Goal: Communication & Community: Participate in discussion

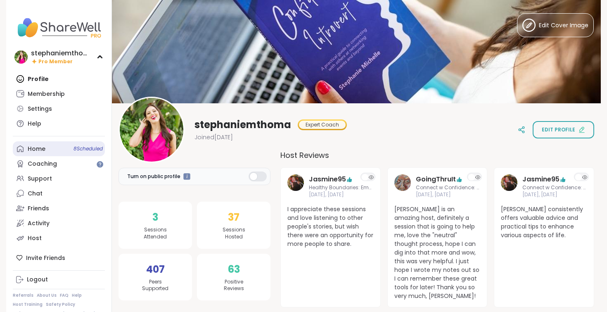
click at [54, 145] on link "Home 8 Scheduled" at bounding box center [59, 148] width 92 height 15
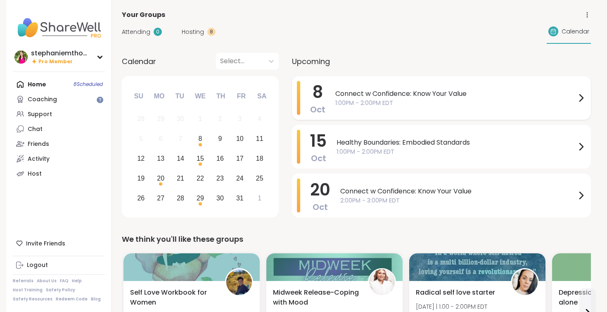
click at [422, 92] on span "Connect w Confidence: Know Your Value" at bounding box center [455, 94] width 241 height 10
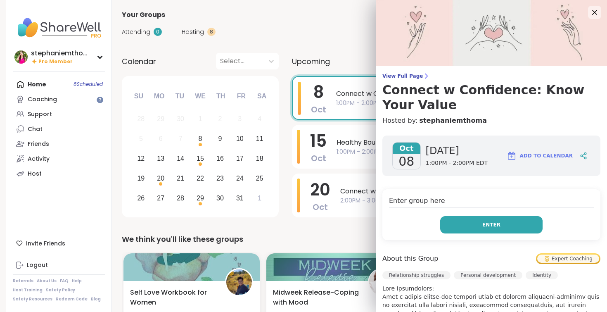
click at [489, 229] on button "Enter" at bounding box center [491, 224] width 102 height 17
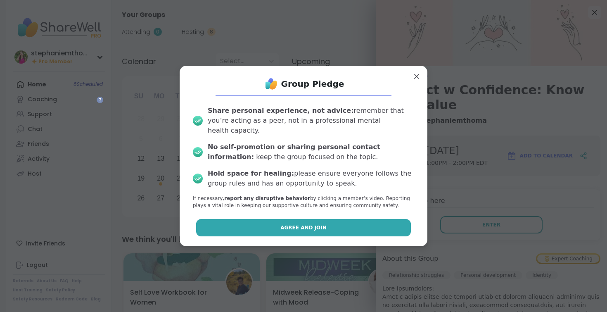
click at [385, 226] on button "Agree and Join" at bounding box center [303, 227] width 215 height 17
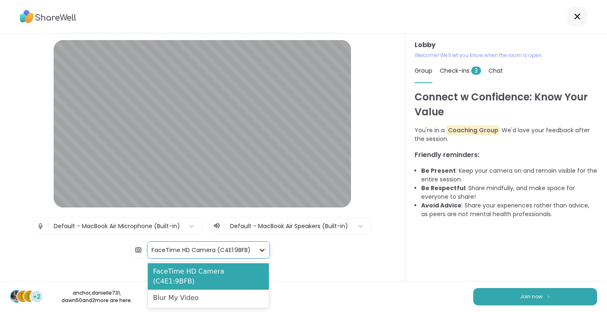
click at [262, 252] on icon at bounding box center [262, 250] width 8 height 8
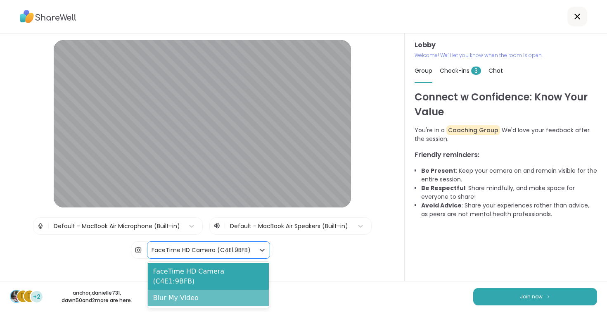
click at [243, 290] on div "Blur My Video" at bounding box center [208, 298] width 121 height 17
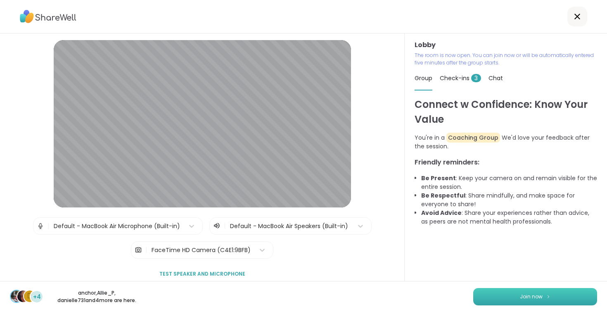
click at [504, 293] on button "Join now" at bounding box center [535, 296] width 124 height 17
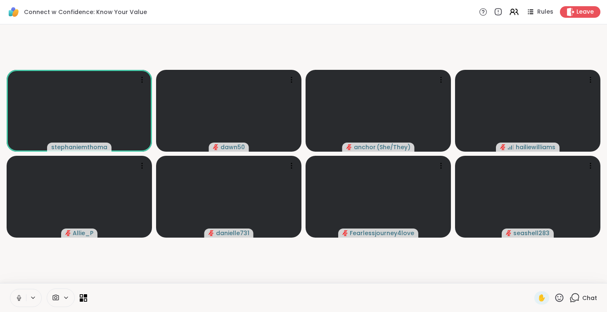
click at [576, 298] on icon at bounding box center [575, 298] width 10 height 10
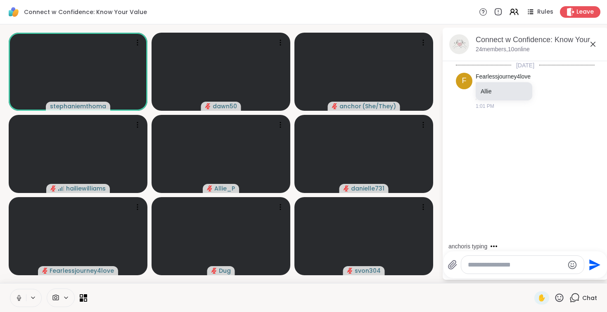
click at [489, 263] on textarea "Type your message" at bounding box center [516, 265] width 96 height 8
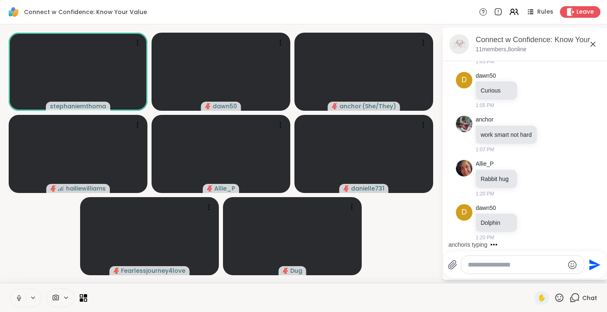
scroll to position [297, 0]
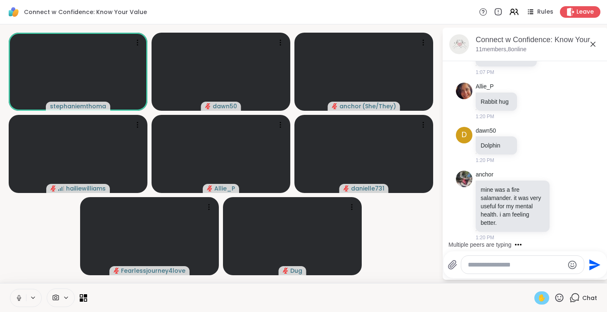
click at [545, 296] on span "✋" at bounding box center [542, 298] width 8 height 10
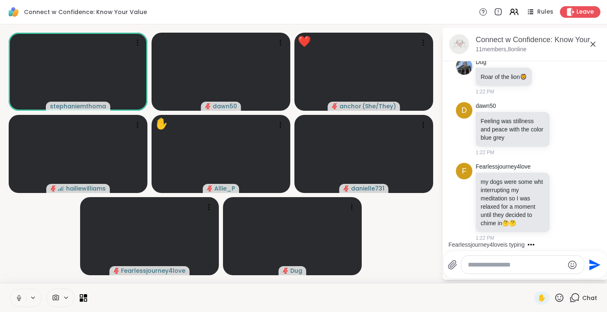
scroll to position [531, 0]
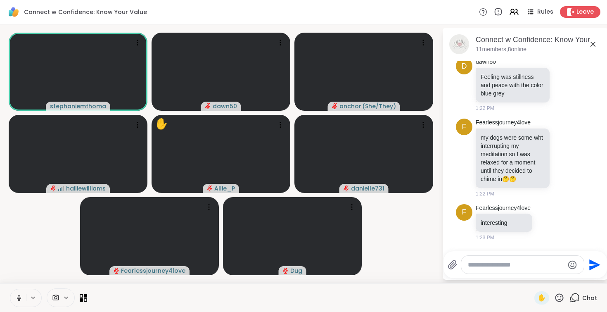
click at [55, 300] on icon at bounding box center [56, 298] width 6 height 6
click at [57, 297] on icon at bounding box center [56, 298] width 6 height 6
click at [67, 297] on icon at bounding box center [66, 297] width 7 height 7
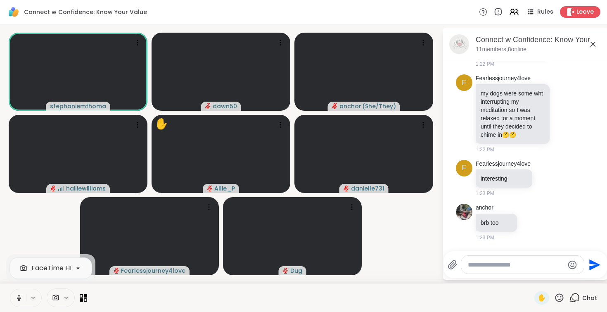
click at [19, 298] on icon at bounding box center [19, 297] width 2 height 4
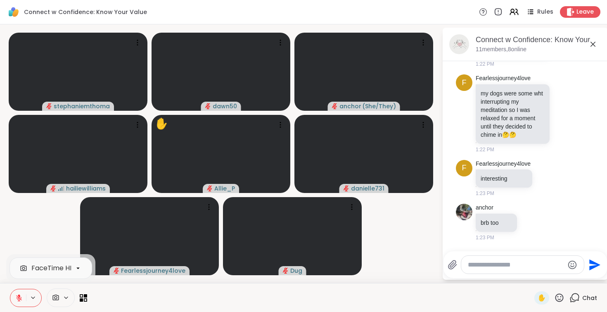
click at [17, 303] on button at bounding box center [18, 297] width 16 height 17
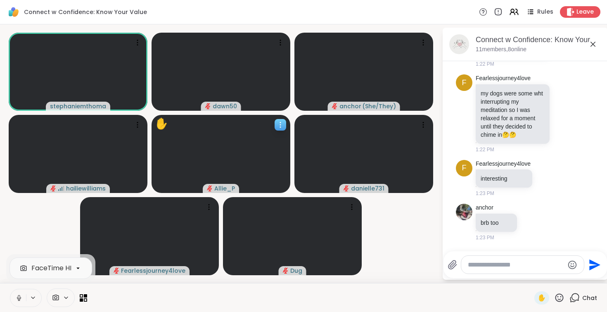
click at [277, 128] on icon at bounding box center [280, 125] width 8 height 8
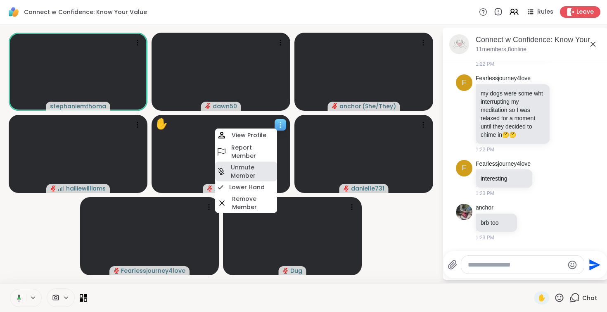
click at [258, 167] on h4 "Unmute Member" at bounding box center [253, 171] width 45 height 17
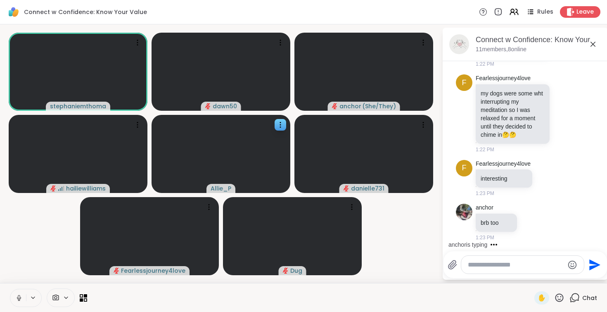
scroll to position [635, 0]
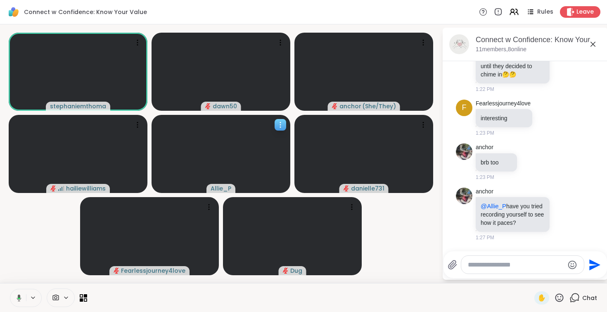
click at [284, 125] on icon at bounding box center [280, 125] width 8 height 8
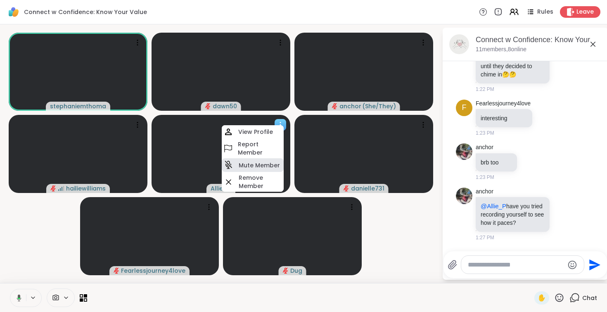
click at [259, 160] on div "Mute Member" at bounding box center [253, 165] width 62 height 14
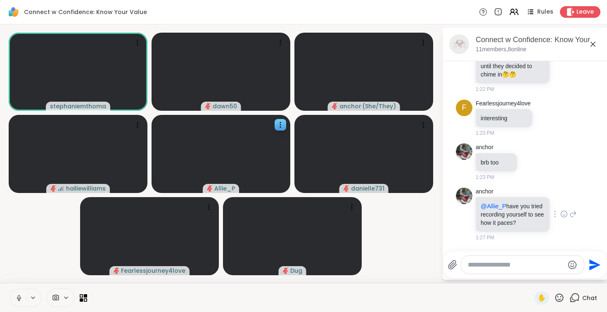
scroll to position [735, 0]
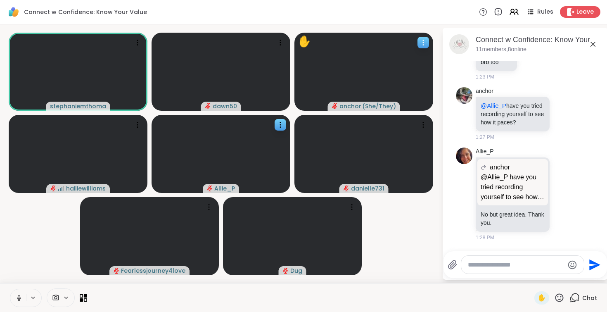
click at [421, 44] on icon at bounding box center [423, 42] width 8 height 8
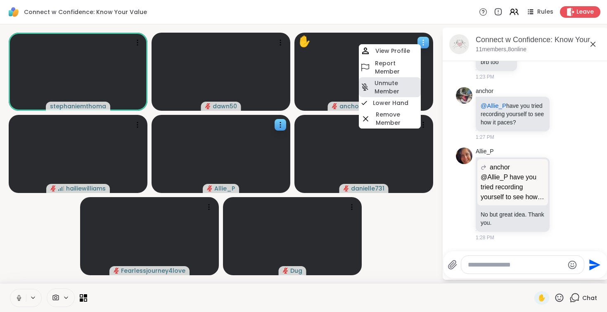
click at [397, 87] on h4 "Unmute Member" at bounding box center [397, 87] width 45 height 17
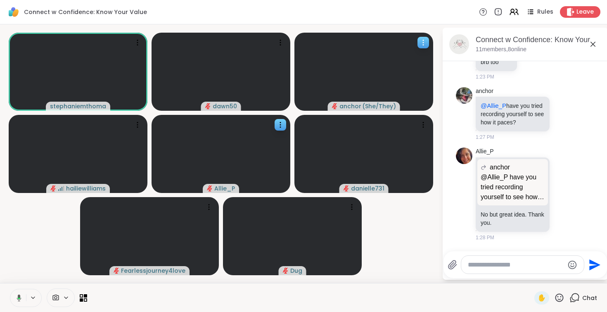
click at [424, 47] on div at bounding box center [424, 43] width 12 height 12
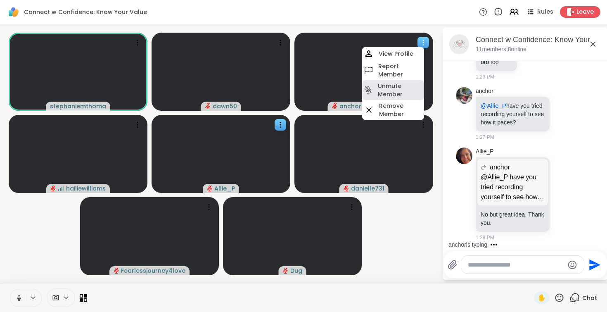
click at [400, 83] on h4 "Unmute Member" at bounding box center [400, 90] width 45 height 17
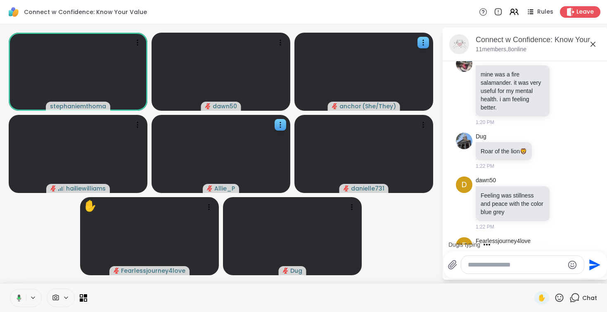
scroll to position [0, 0]
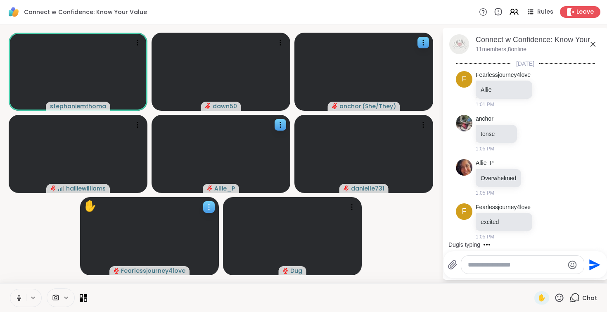
click at [209, 208] on icon at bounding box center [209, 207] width 8 height 8
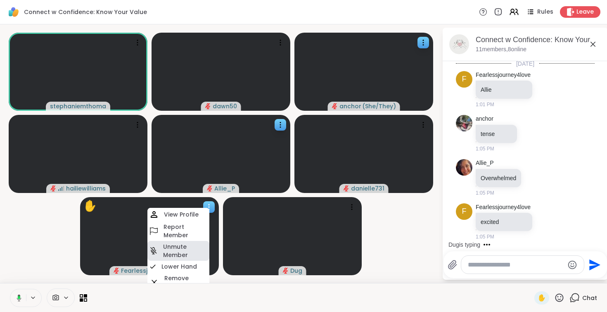
click at [186, 245] on h4 "Unmute Member" at bounding box center [185, 251] width 45 height 17
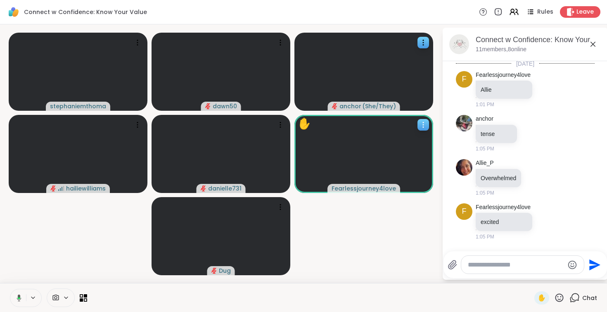
click at [424, 125] on icon at bounding box center [423, 125] width 8 height 8
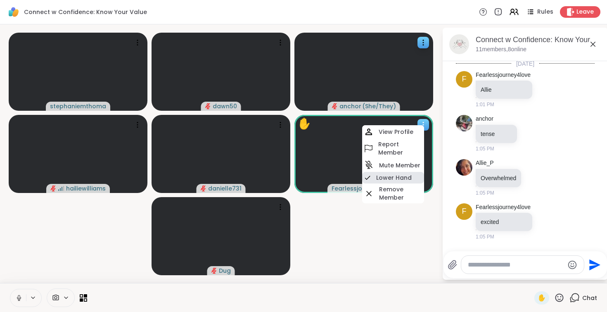
click at [388, 180] on h4 "Lower Hand" at bounding box center [394, 178] width 36 height 8
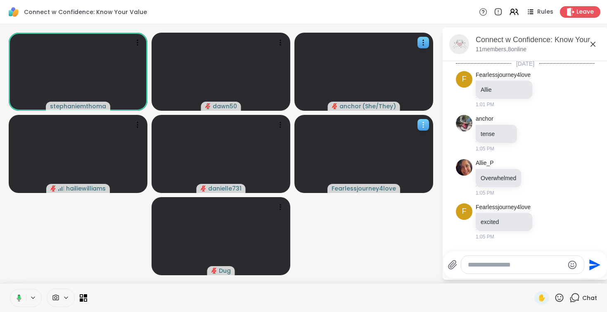
click at [421, 127] on icon at bounding box center [423, 125] width 8 height 8
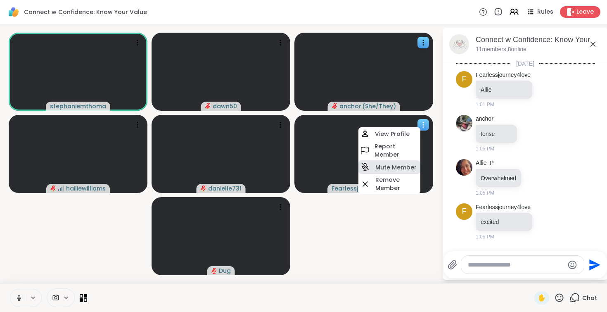
click at [400, 164] on h4 "Mute Member" at bounding box center [396, 167] width 41 height 8
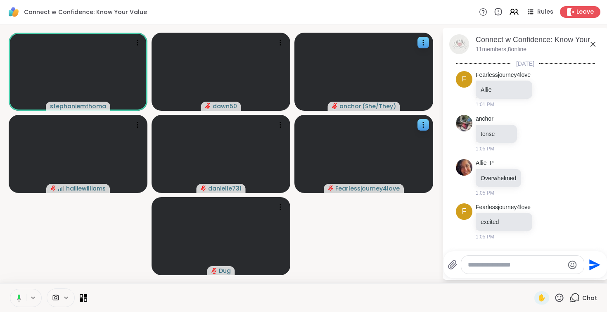
click at [375, 237] on video-player-container "stephaniemthoma dawn50 anchor ( She/They ) hailiewilliams danielle731 Fearlessj…" at bounding box center [221, 154] width 432 height 252
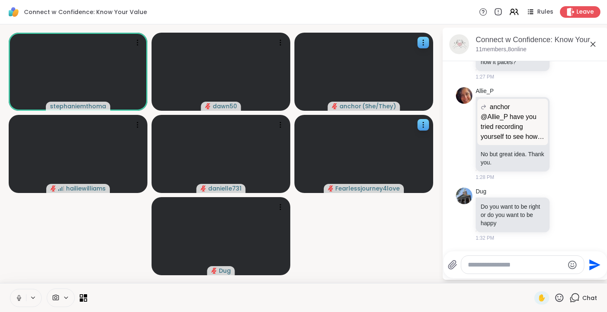
scroll to position [865, 0]
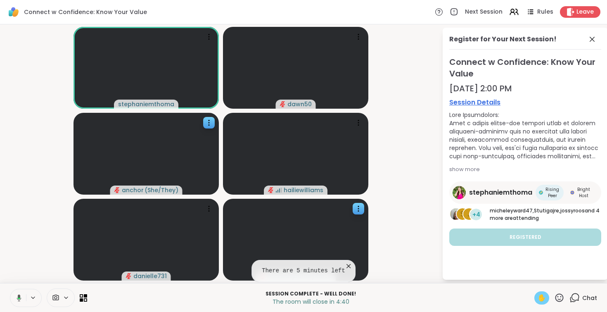
click at [545, 294] on span "✋" at bounding box center [542, 298] width 8 height 10
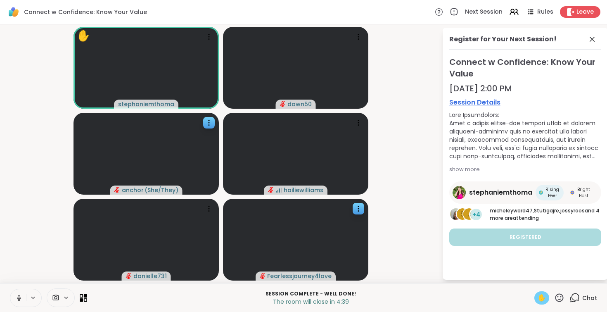
click at [545, 294] on span "✋" at bounding box center [542, 298] width 8 height 10
click at [576, 298] on icon at bounding box center [575, 298] width 10 height 10
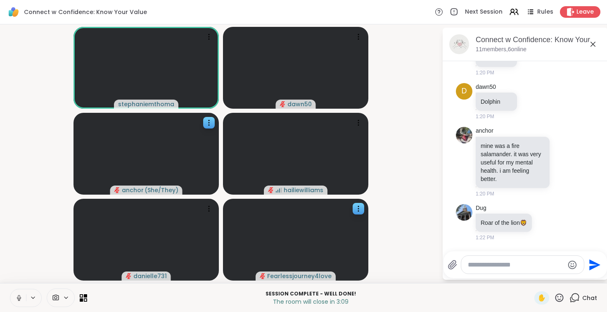
scroll to position [0, 0]
